Goal: Task Accomplishment & Management: Use online tool/utility

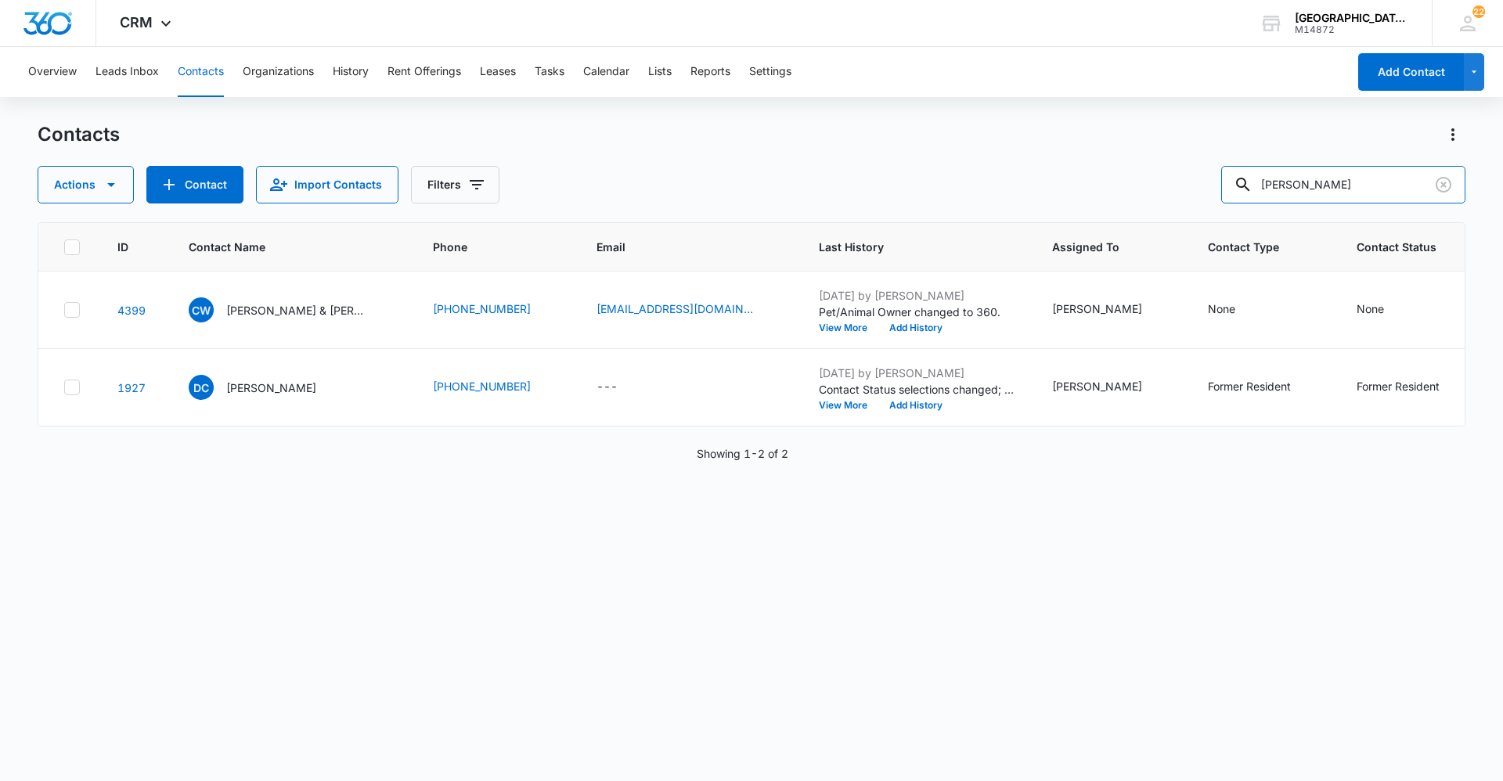
drag, startPoint x: 1315, startPoint y: 184, endPoint x: 1123, endPoint y: 190, distance: 192.7
click at [1164, 184] on div "Actions Contact Import Contacts Filters cora" at bounding box center [752, 185] width 1428 height 38
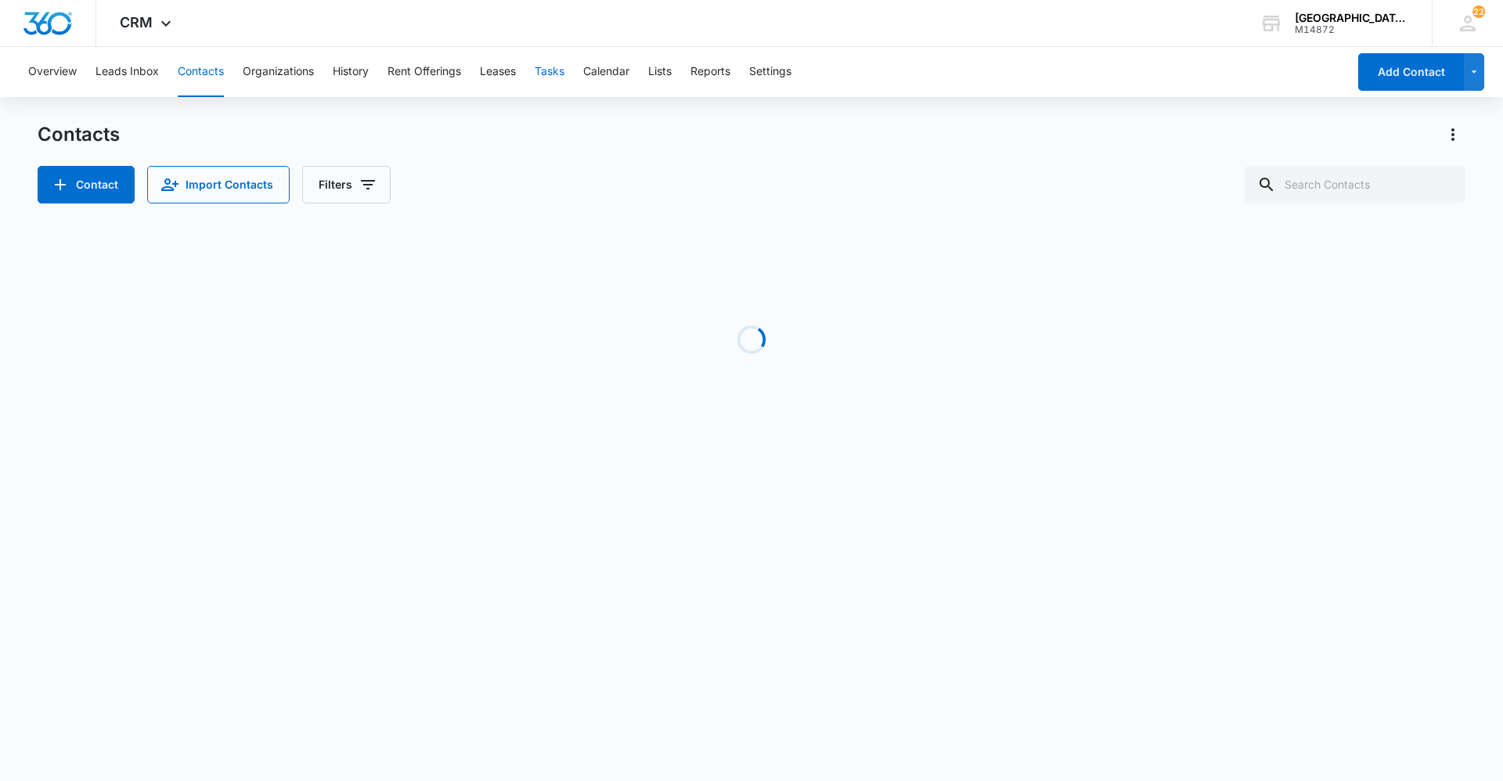
click at [546, 81] on button "Tasks" at bounding box center [550, 72] width 30 height 50
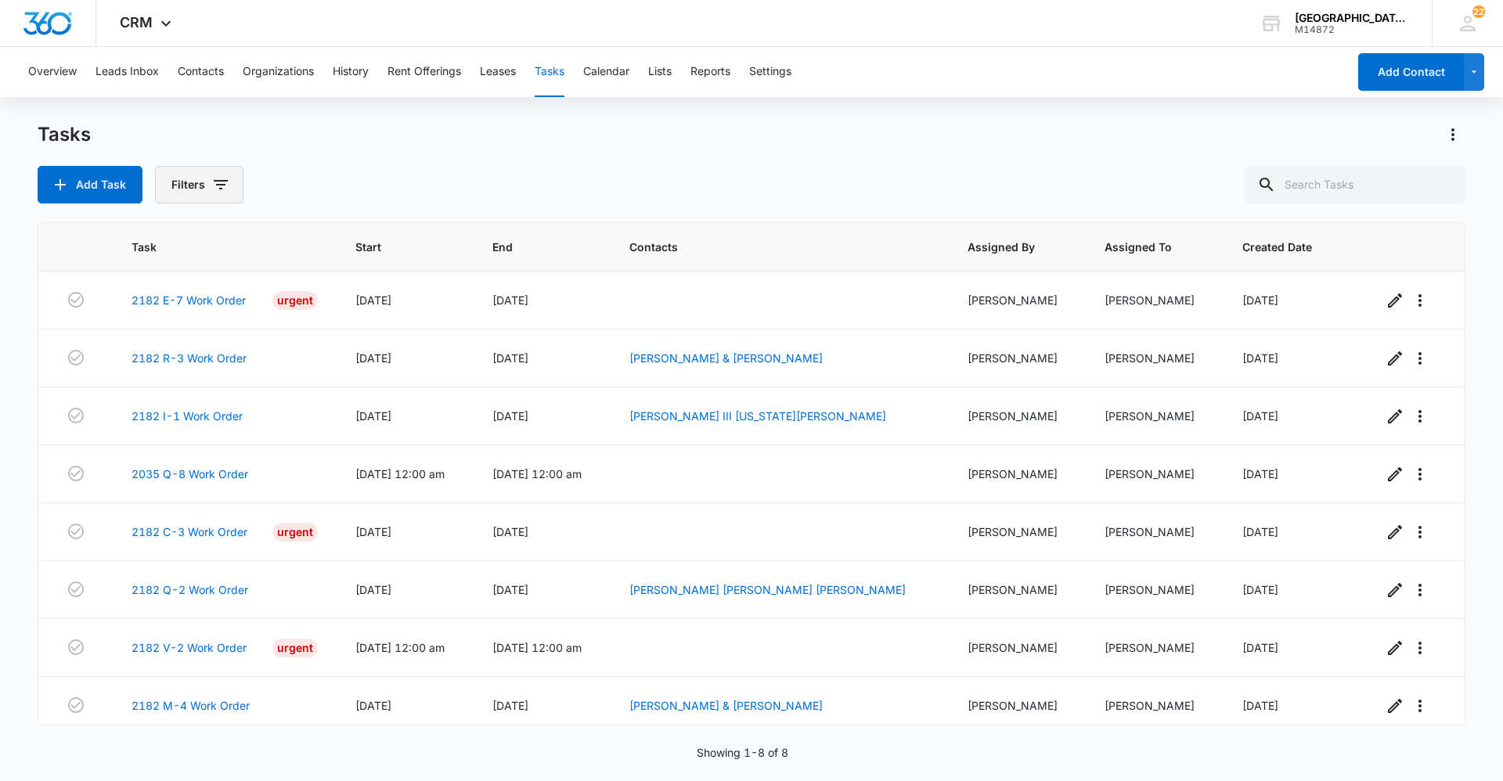
click at [211, 201] on button "Filters" at bounding box center [199, 185] width 88 height 38
click at [182, 376] on div at bounding box center [183, 373] width 16 height 16
click at [175, 373] on input "Complete" at bounding box center [174, 372] width 1 height 1
radio input "false"
radio input "true"
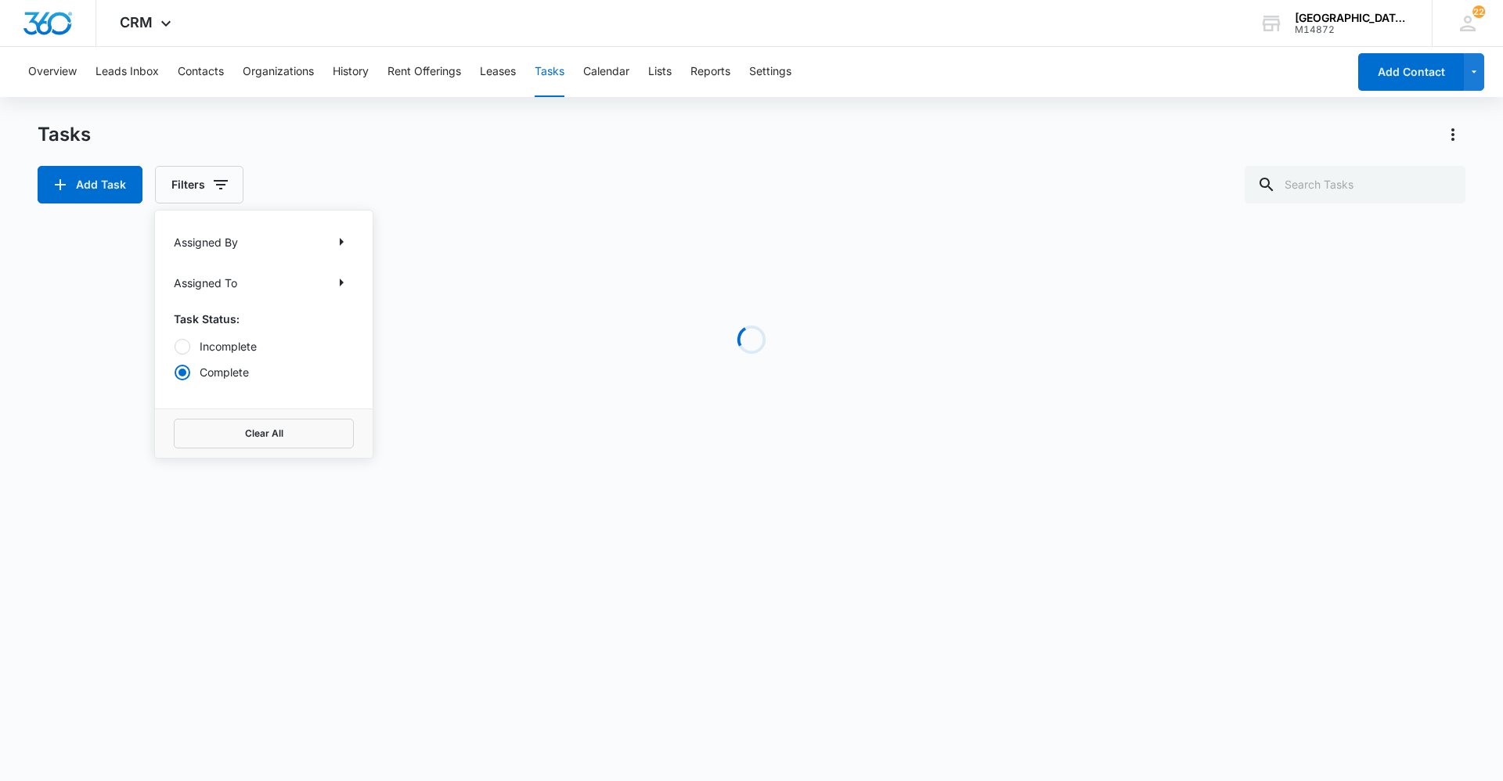
click at [468, 155] on div "Tasks Add Task Filters Assigned By Assigned To Task Status: Incomplete Complete…" at bounding box center [752, 162] width 1428 height 81
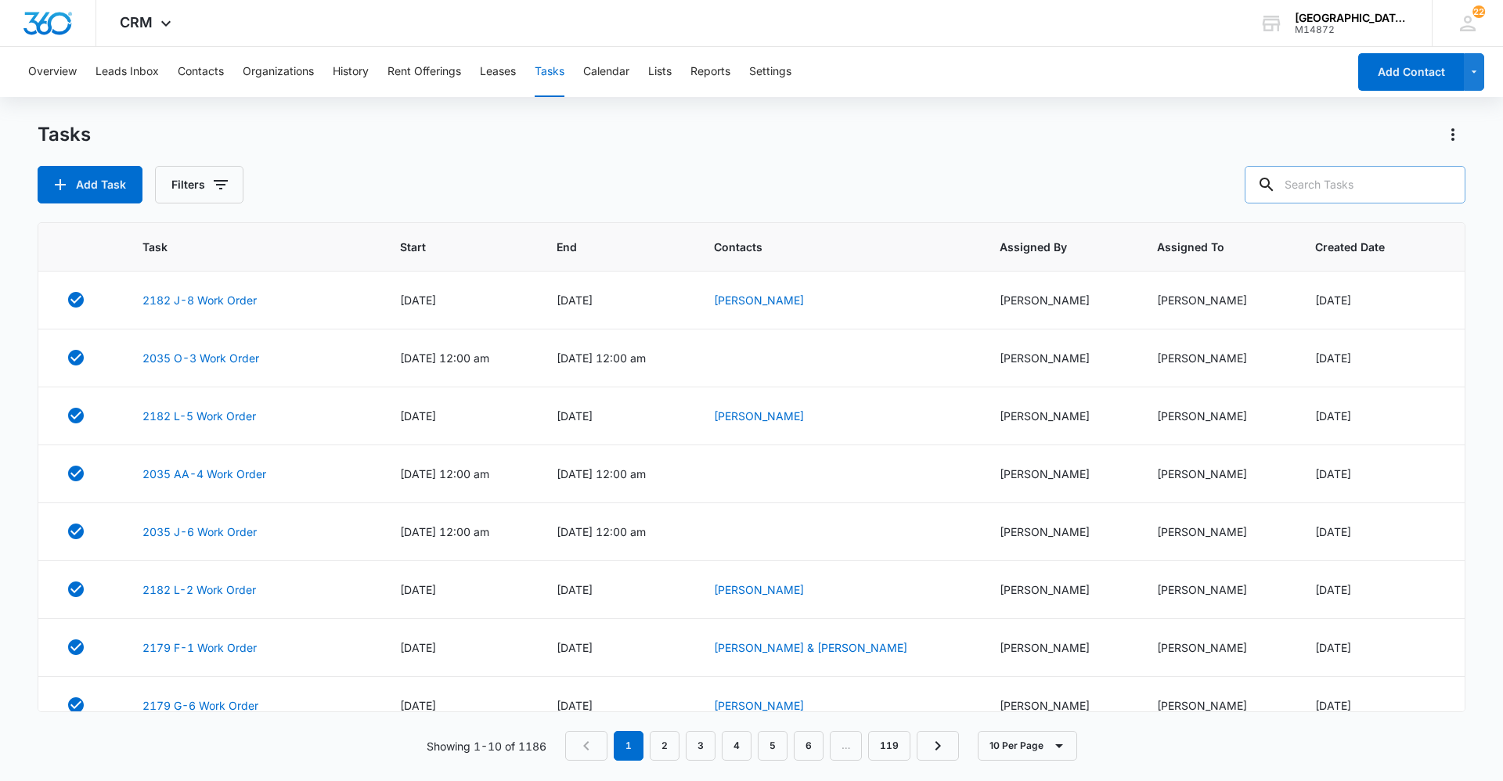
click at [1324, 167] on input "text" at bounding box center [1355, 185] width 221 height 38
type input "s-7"
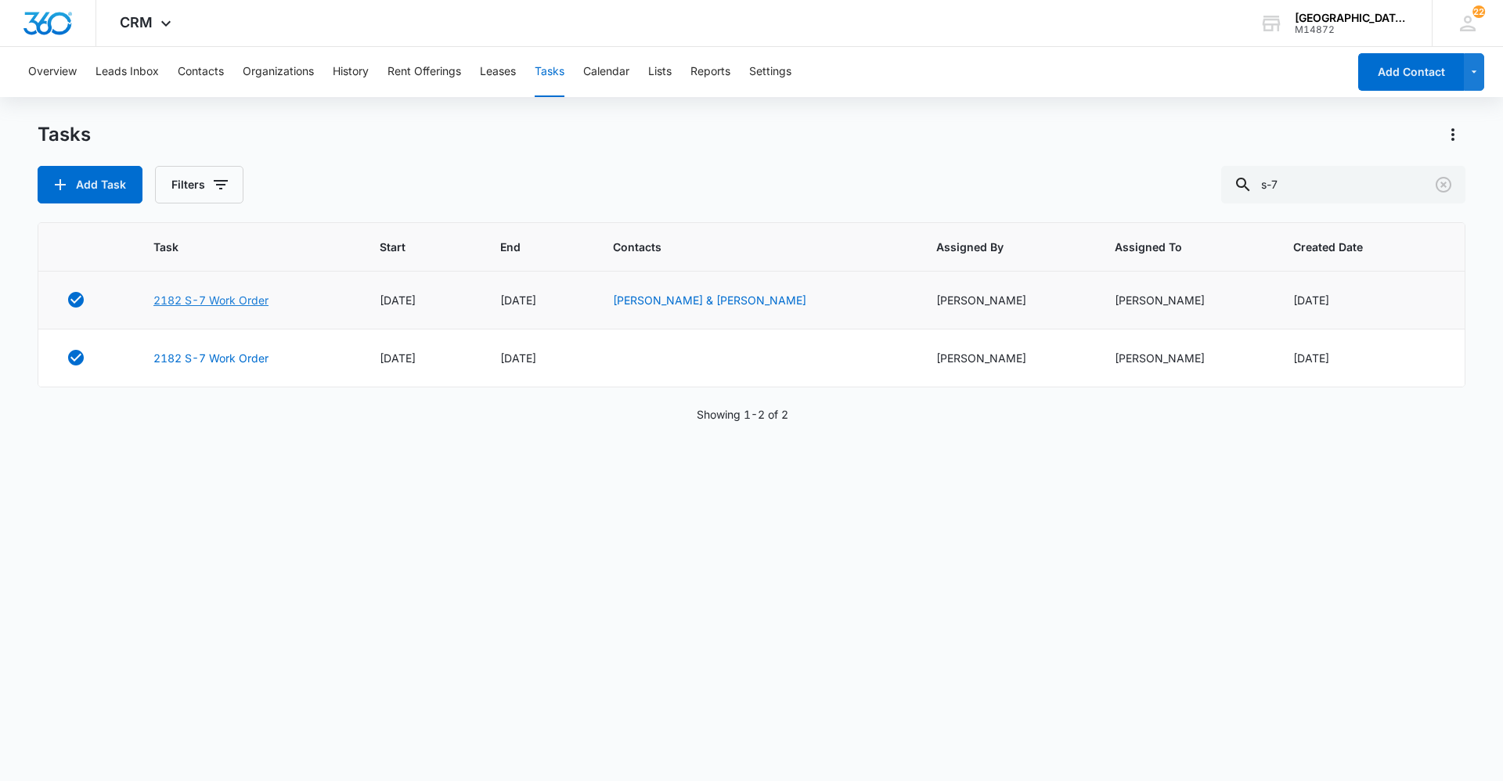
click at [258, 298] on link "2182 S-7 Work Order" at bounding box center [210, 300] width 115 height 16
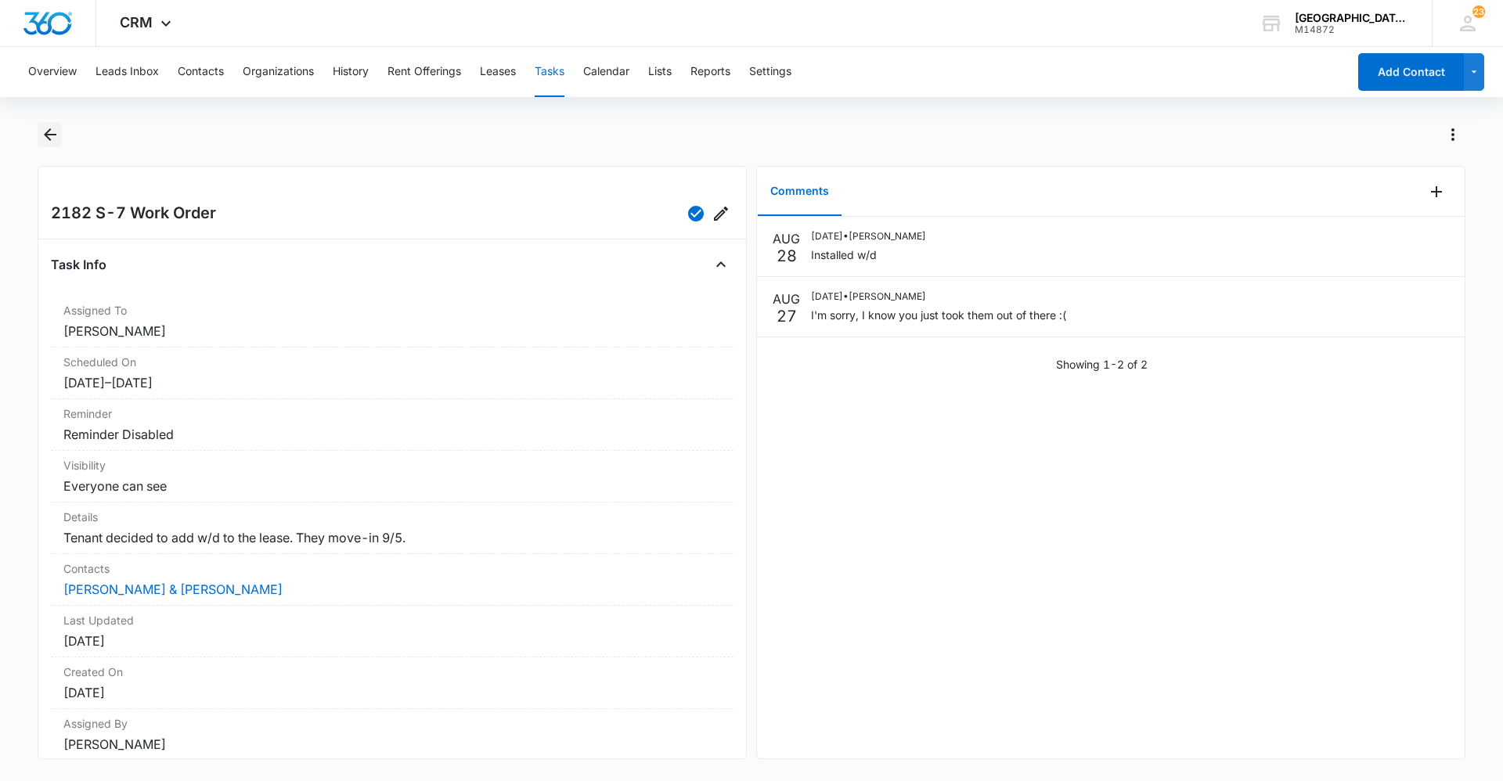
click at [44, 128] on icon "Back" at bounding box center [50, 134] width 19 height 19
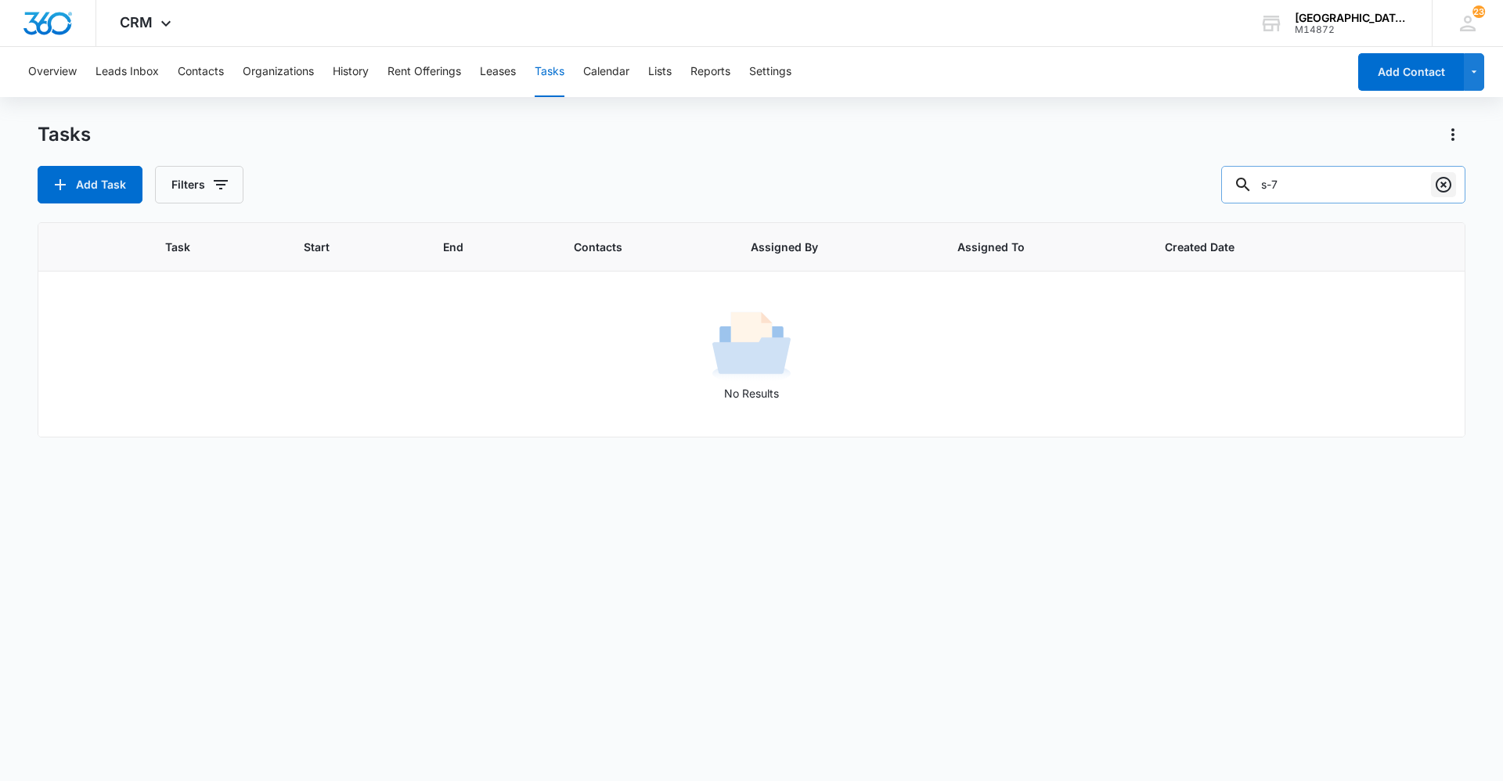
click at [1446, 186] on icon "Clear" at bounding box center [1443, 184] width 19 height 19
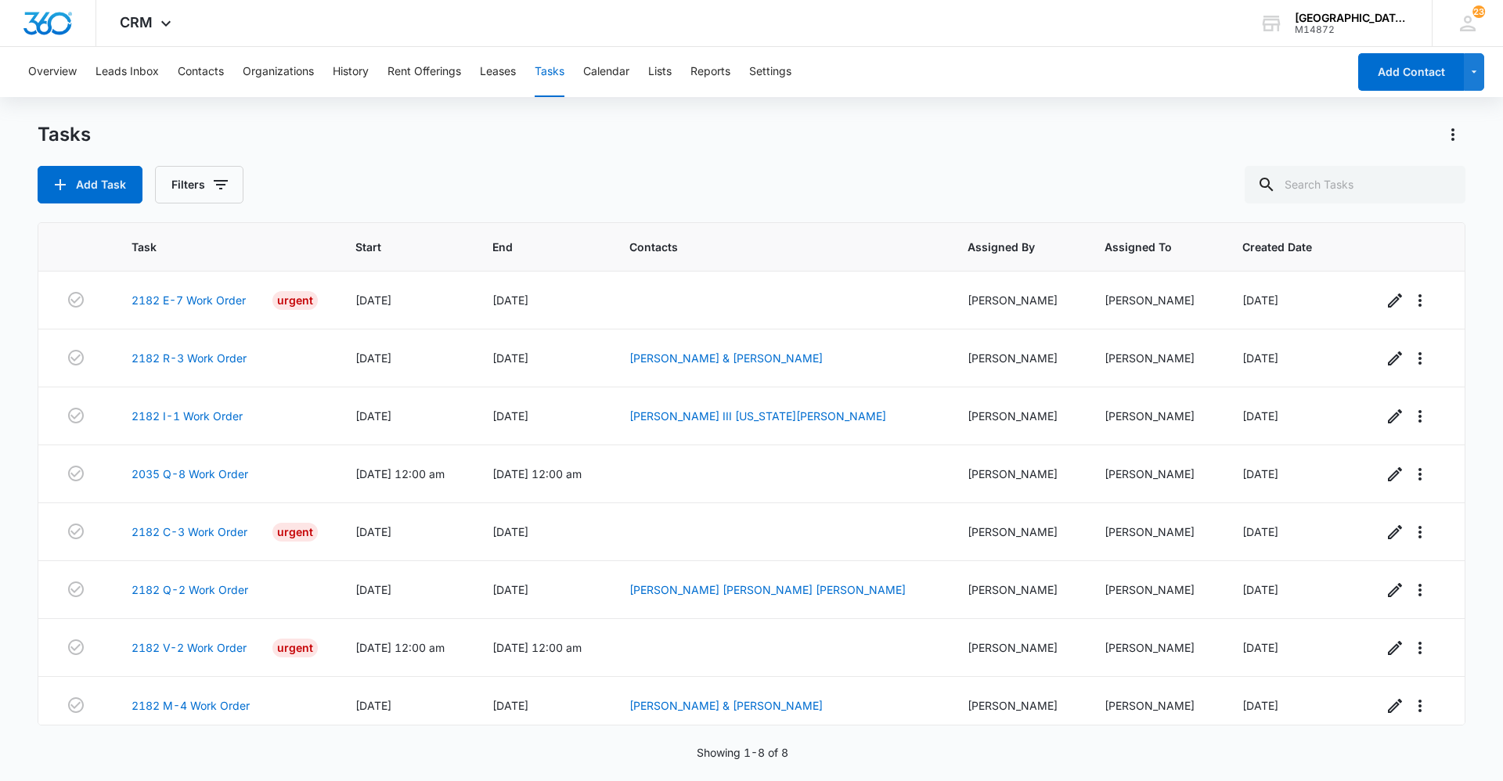
click at [1018, 172] on div "Add Task Filters" at bounding box center [752, 185] width 1428 height 38
